Goal: Transaction & Acquisition: Purchase product/service

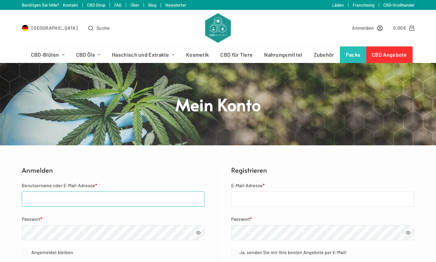
type input "tonymailand@icloud.com"
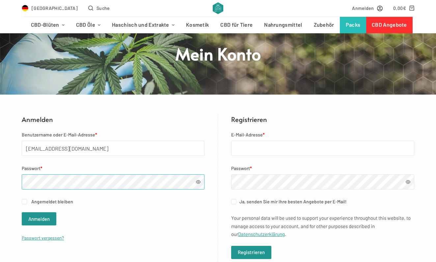
scroll to position [61, 0]
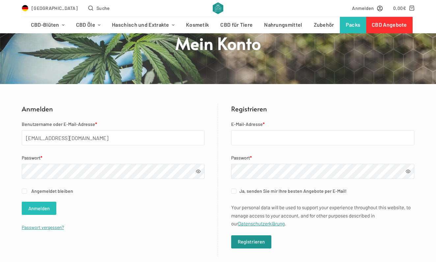
click at [48, 212] on button "Anmelden" at bounding box center [39, 208] width 35 height 13
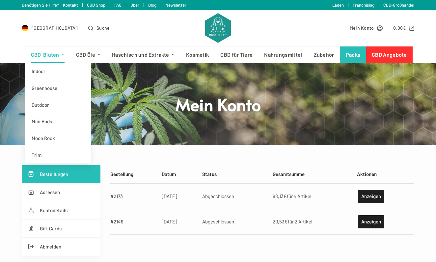
click at [55, 54] on link "CBD-Blüten" at bounding box center [47, 54] width 45 height 16
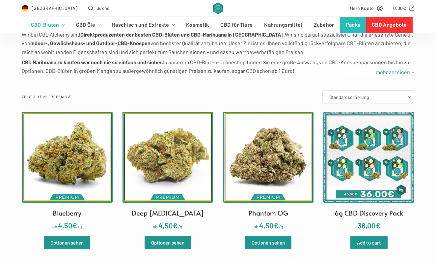
scroll to position [133, 0]
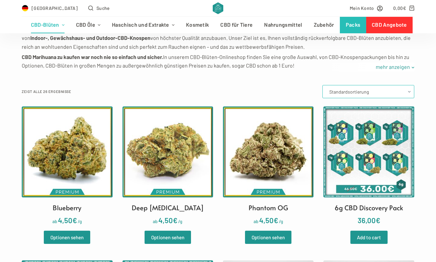
select select "price-desc"
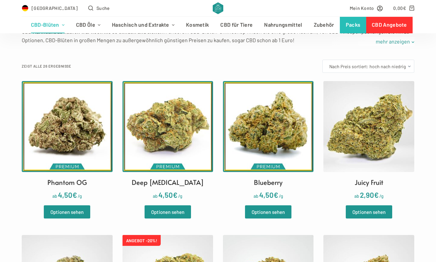
scroll to position [159, 0]
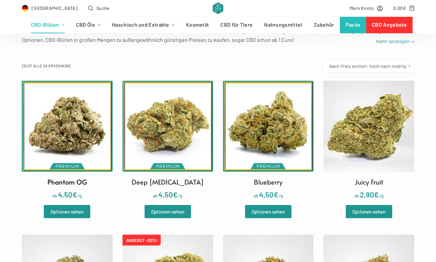
click at [62, 134] on img at bounding box center [67, 126] width 91 height 91
click at [277, 137] on img at bounding box center [268, 126] width 91 height 91
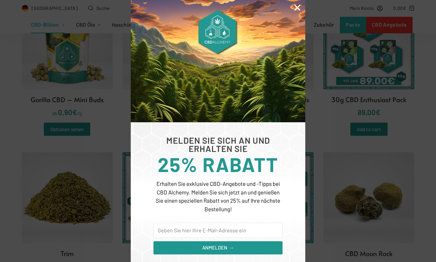
scroll to position [891, 0]
click at [297, 10] on icon "Close" at bounding box center [297, 7] width 9 height 9
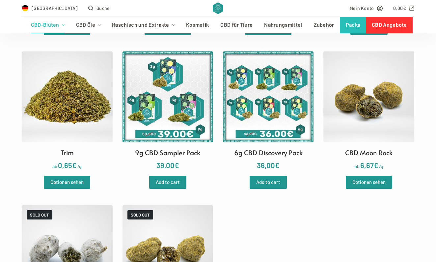
scroll to position [983, 0]
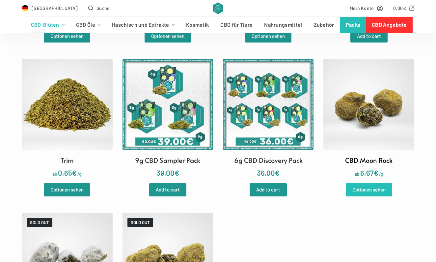
click at [360, 183] on link "Optionen sehen" at bounding box center [369, 189] width 46 height 13
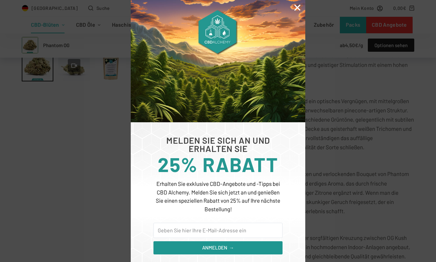
scroll to position [246, 0]
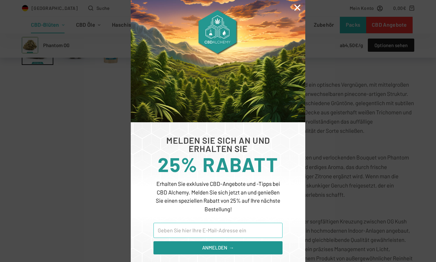
click at [210, 228] on input "Email" at bounding box center [217, 230] width 129 height 15
type input "tonymailand@icloud.com"
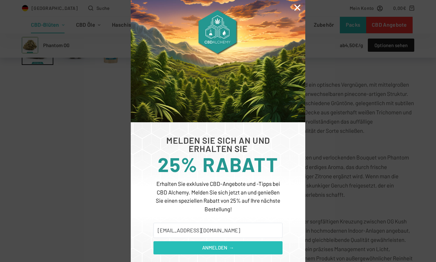
click at [209, 248] on span "ANMELDEN →" at bounding box center [218, 248] width 32 height 8
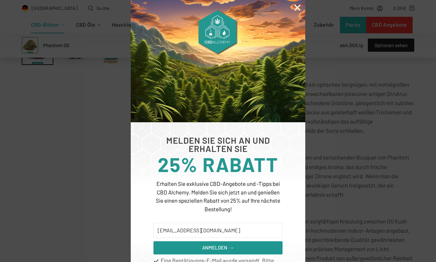
scroll to position [0, 0]
click at [299, 9] on icon "Close" at bounding box center [297, 7] width 9 height 9
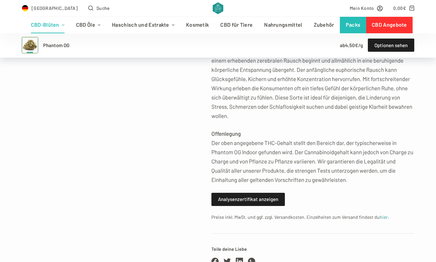
scroll to position [504, 0]
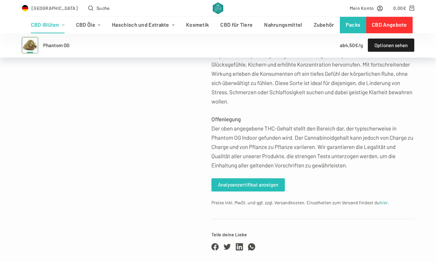
click at [246, 179] on link "Analysenzertifikat anzeigen" at bounding box center [247, 184] width 73 height 13
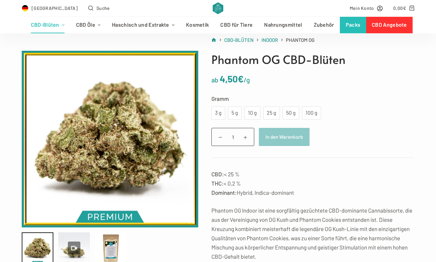
scroll to position [43, 0]
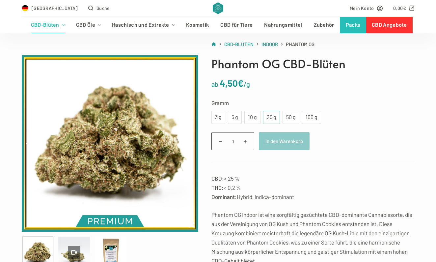
click at [269, 115] on div "25 g" at bounding box center [271, 117] width 9 height 9
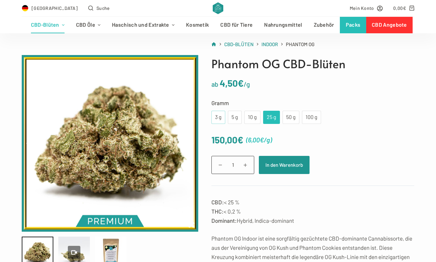
click at [218, 115] on div "3 g" at bounding box center [218, 117] width 6 height 9
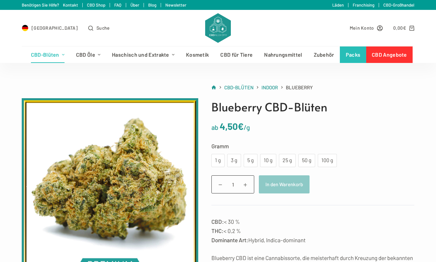
scroll to position [12, 0]
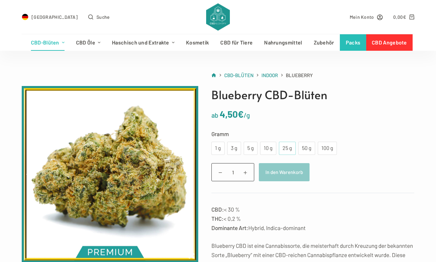
click at [286, 148] on div "25 g" at bounding box center [287, 148] width 9 height 9
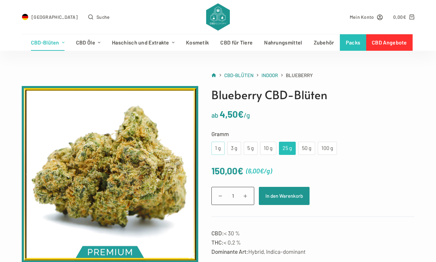
click at [215, 145] on div "1 g" at bounding box center [217, 148] width 5 height 9
click at [235, 148] on div "3 g" at bounding box center [234, 148] width 6 height 9
click at [326, 146] on div "100 g" at bounding box center [327, 148] width 11 height 9
click at [252, 147] on div "5 g" at bounding box center [251, 148] width 6 height 9
click at [236, 147] on div "3 g" at bounding box center [234, 148] width 6 height 9
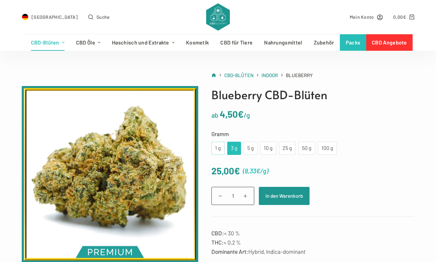
click at [221, 147] on div "1 g" at bounding box center [217, 148] width 13 height 13
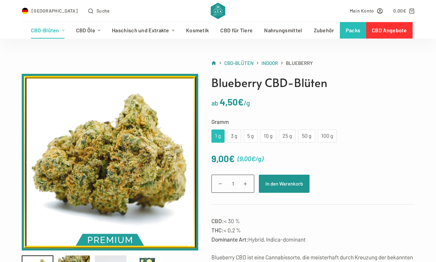
scroll to position [25, 0]
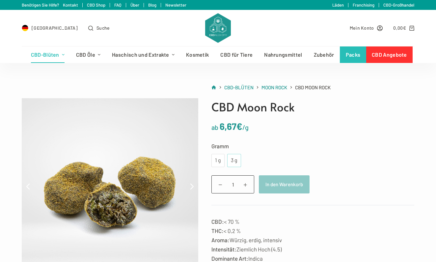
click at [235, 157] on div "3 g" at bounding box center [234, 160] width 6 height 9
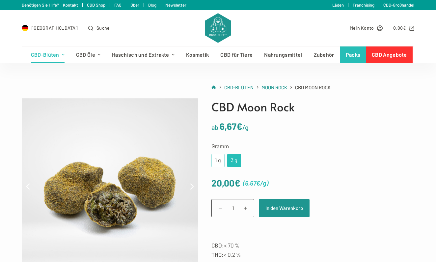
click at [217, 158] on div "1 g" at bounding box center [217, 160] width 5 height 9
click at [234, 160] on div "3 g" at bounding box center [234, 160] width 6 height 9
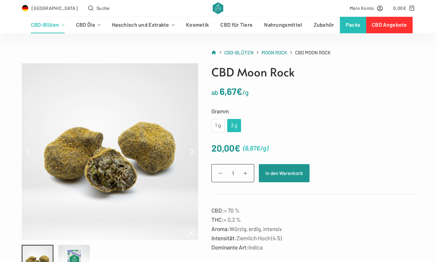
scroll to position [31, 0]
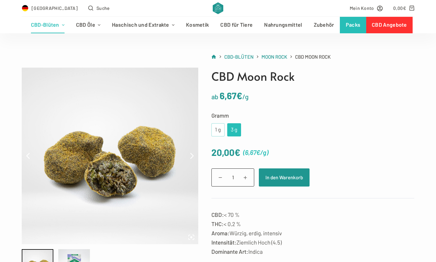
click at [216, 132] on div "1 g" at bounding box center [217, 129] width 5 height 9
click at [236, 130] on div "3 g" at bounding box center [234, 129] width 6 height 9
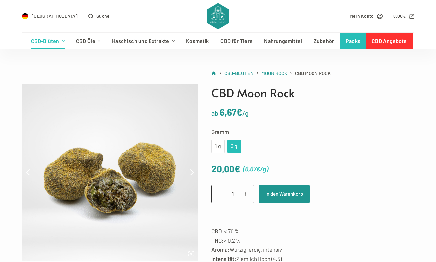
scroll to position [9, 0]
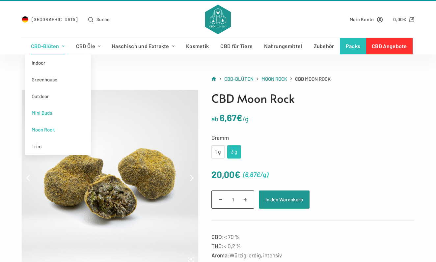
click at [51, 116] on link "Mini Buds" at bounding box center [58, 112] width 66 height 17
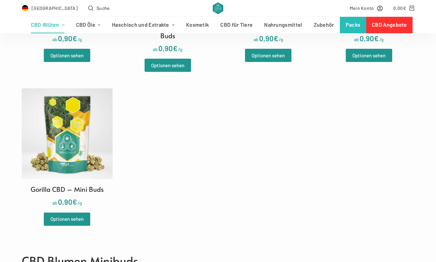
scroll to position [316, 0]
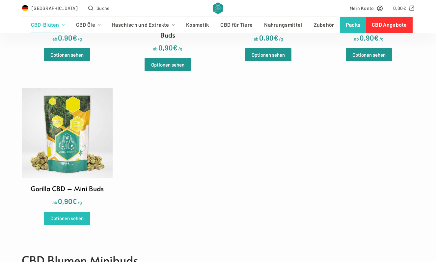
click at [75, 212] on link "Optionen sehen" at bounding box center [67, 218] width 46 height 13
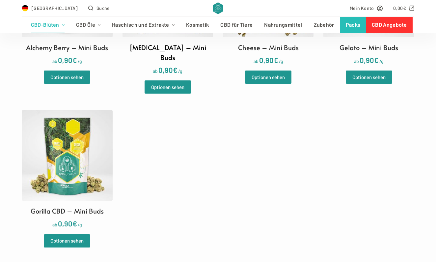
scroll to position [301, 0]
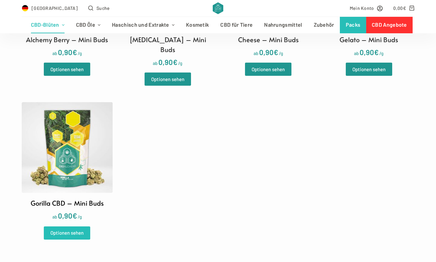
click at [71, 226] on link "Optionen sehen" at bounding box center [67, 232] width 46 height 13
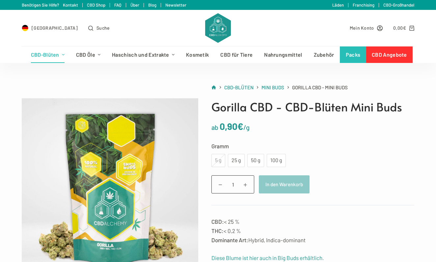
scroll to position [2, 0]
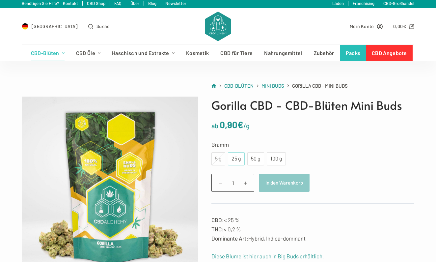
click at [234, 159] on div "25 g" at bounding box center [236, 158] width 9 height 9
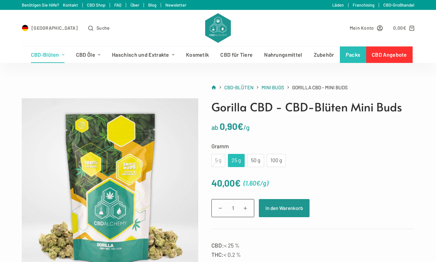
scroll to position [0, 0]
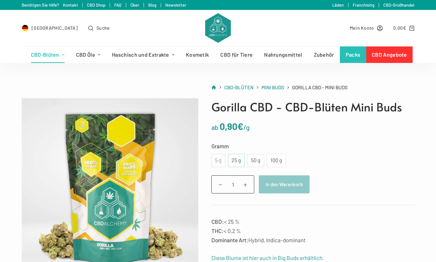
click at [237, 158] on div "25 g" at bounding box center [236, 160] width 9 height 9
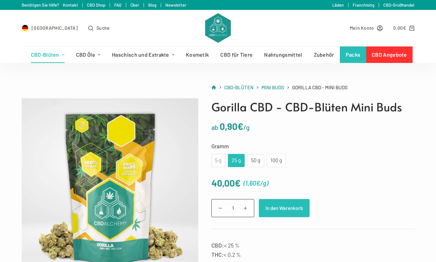
click at [274, 201] on button "In den Warenkorb" at bounding box center [284, 208] width 51 height 18
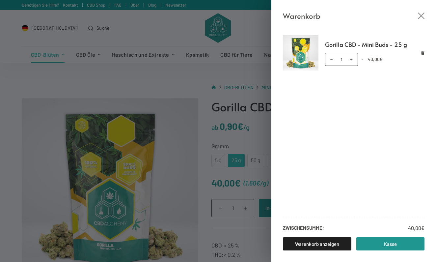
click at [53, 63] on div "Warenkorb Gorilla CBD - Mini Buds - 25 g Gorilla CBD - Mini Buds - 25 g Menge 1…" at bounding box center [218, 131] width 436 height 262
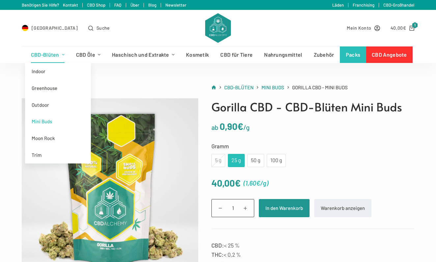
click at [53, 59] on link "CBD-Blüten" at bounding box center [47, 54] width 45 height 16
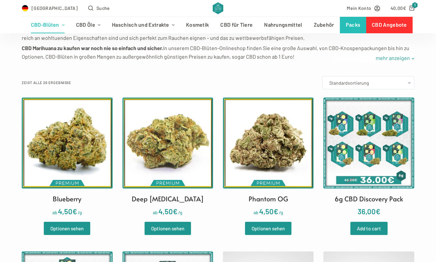
scroll to position [143, 0]
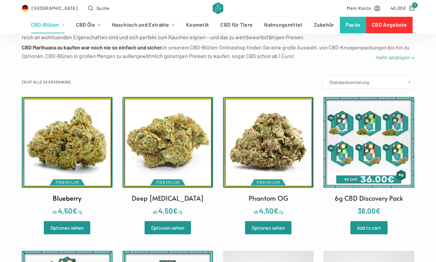
click at [62, 166] on img at bounding box center [67, 142] width 91 height 91
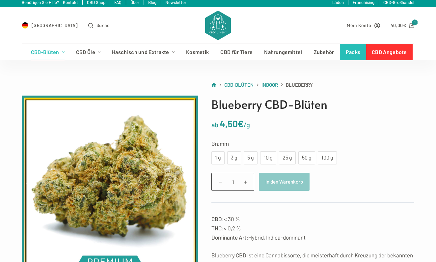
scroll to position [3, 0]
click at [222, 161] on div "1 g" at bounding box center [217, 157] width 13 height 13
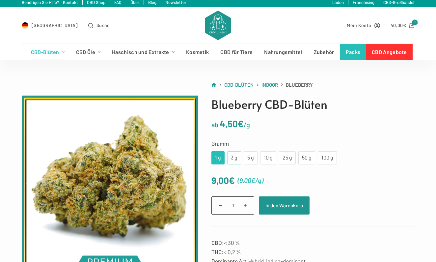
click at [234, 161] on div "3 g" at bounding box center [234, 157] width 6 height 9
click at [251, 160] on div "5 g" at bounding box center [251, 157] width 6 height 9
click at [268, 157] on div "10 g" at bounding box center [268, 157] width 8 height 9
click at [283, 157] on div "25 g" at bounding box center [287, 157] width 9 height 9
click at [297, 157] on div "1 g 3 g 5 g 10 g 25 g 50 g 100 g" at bounding box center [273, 157] width 125 height 13
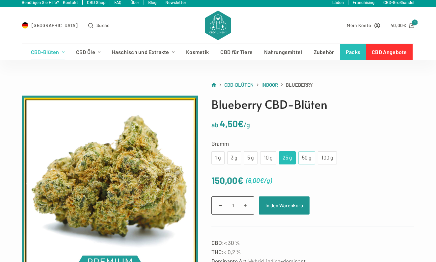
click at [301, 157] on div "50 g" at bounding box center [306, 157] width 17 height 13
click at [322, 157] on div "100 g" at bounding box center [327, 157] width 11 height 9
click at [235, 155] on div "3 g" at bounding box center [234, 157] width 6 height 9
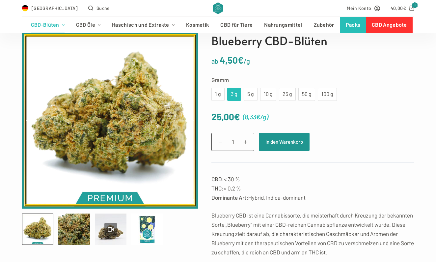
scroll to position [56, 0]
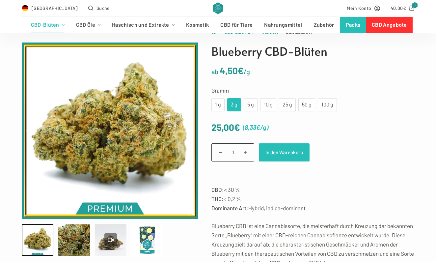
click at [281, 153] on button "In den Warenkorb" at bounding box center [284, 152] width 51 height 18
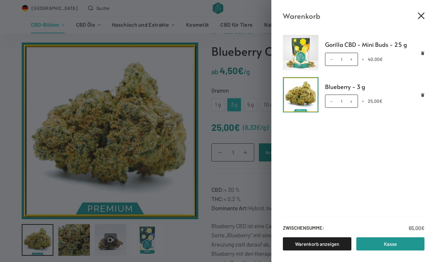
click at [423, 18] on icon "Close cart drawer" at bounding box center [421, 16] width 7 height 7
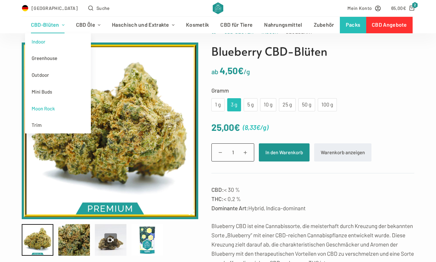
click at [44, 109] on link "Moon Rock" at bounding box center [58, 108] width 66 height 17
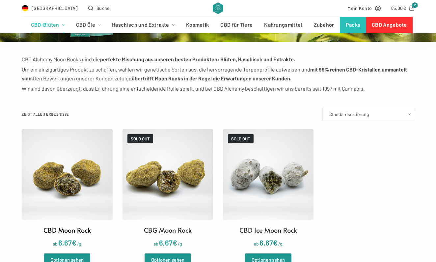
scroll to position [104, 0]
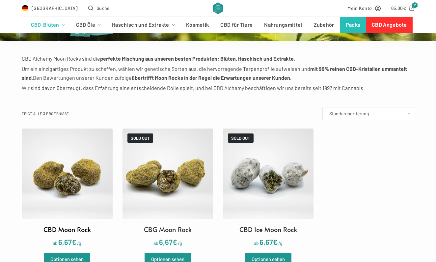
click at [78, 172] on img at bounding box center [67, 173] width 91 height 91
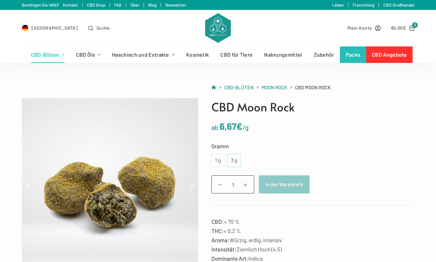
click at [235, 165] on div "3 g" at bounding box center [234, 160] width 14 height 13
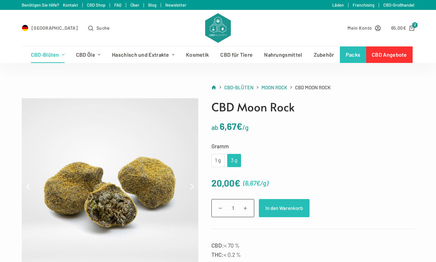
click at [288, 212] on button "In den Warenkorb" at bounding box center [284, 208] width 51 height 18
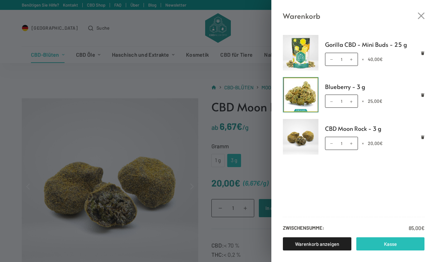
click at [394, 244] on link "Kasse" at bounding box center [390, 243] width 69 height 13
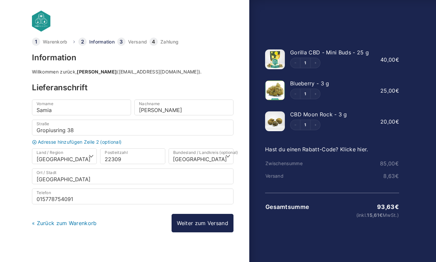
select select "DE-HH"
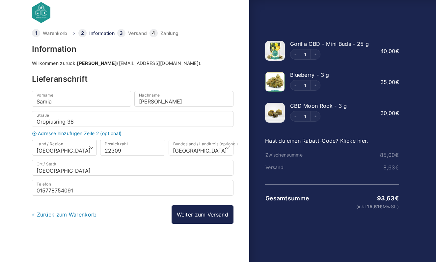
scroll to position [9, 0]
click at [209, 214] on link "Weiter zum Versand" at bounding box center [203, 214] width 62 height 18
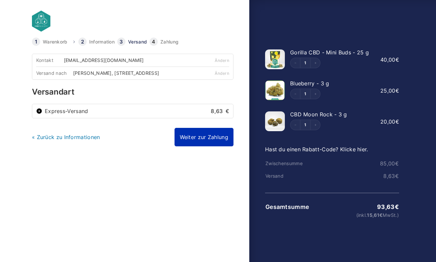
click at [201, 145] on link "Weiter zur Zahlung" at bounding box center [204, 137] width 59 height 18
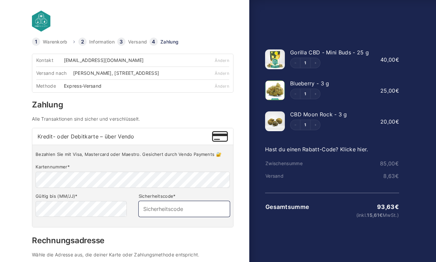
type input "039"
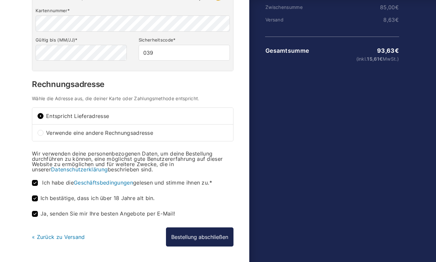
scroll to position [154, 0]
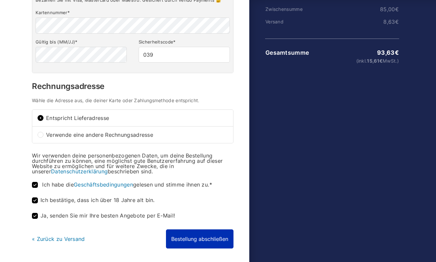
click at [208, 244] on button "Bestellung abschließen" at bounding box center [200, 238] width 68 height 19
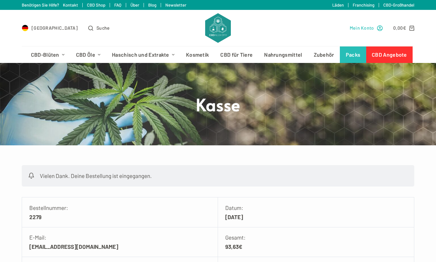
click at [366, 26] on span "Mein Konto" at bounding box center [362, 28] width 24 height 8
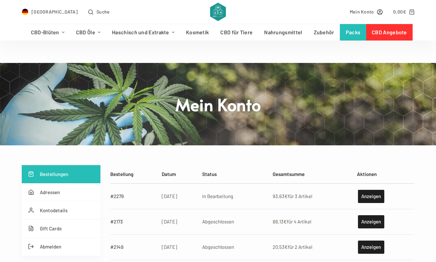
scroll to position [30, 0]
